Goal: Information Seeking & Learning: Learn about a topic

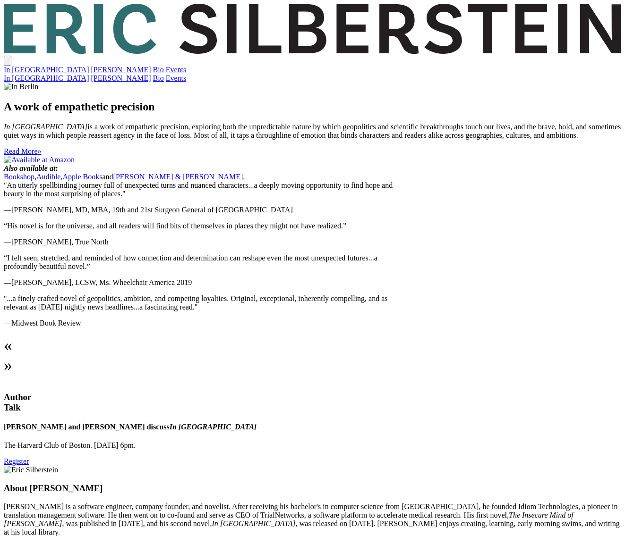
click at [186, 66] on link "Events" at bounding box center [176, 70] width 21 height 8
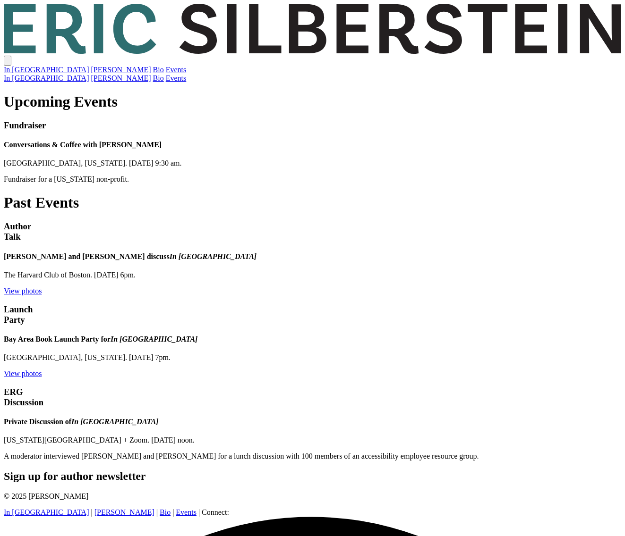
click at [42, 287] on link "View photos" at bounding box center [23, 291] width 38 height 8
